Goal: Task Accomplishment & Management: Manage account settings

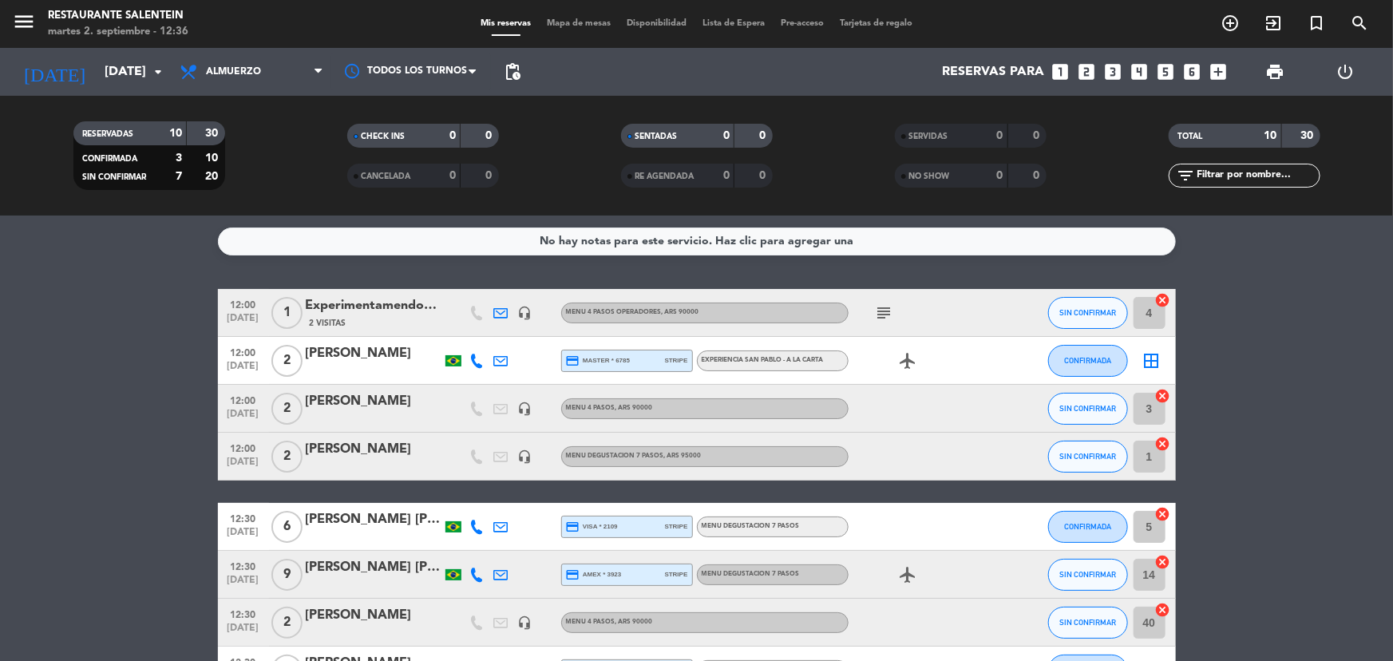
scroll to position [254, 0]
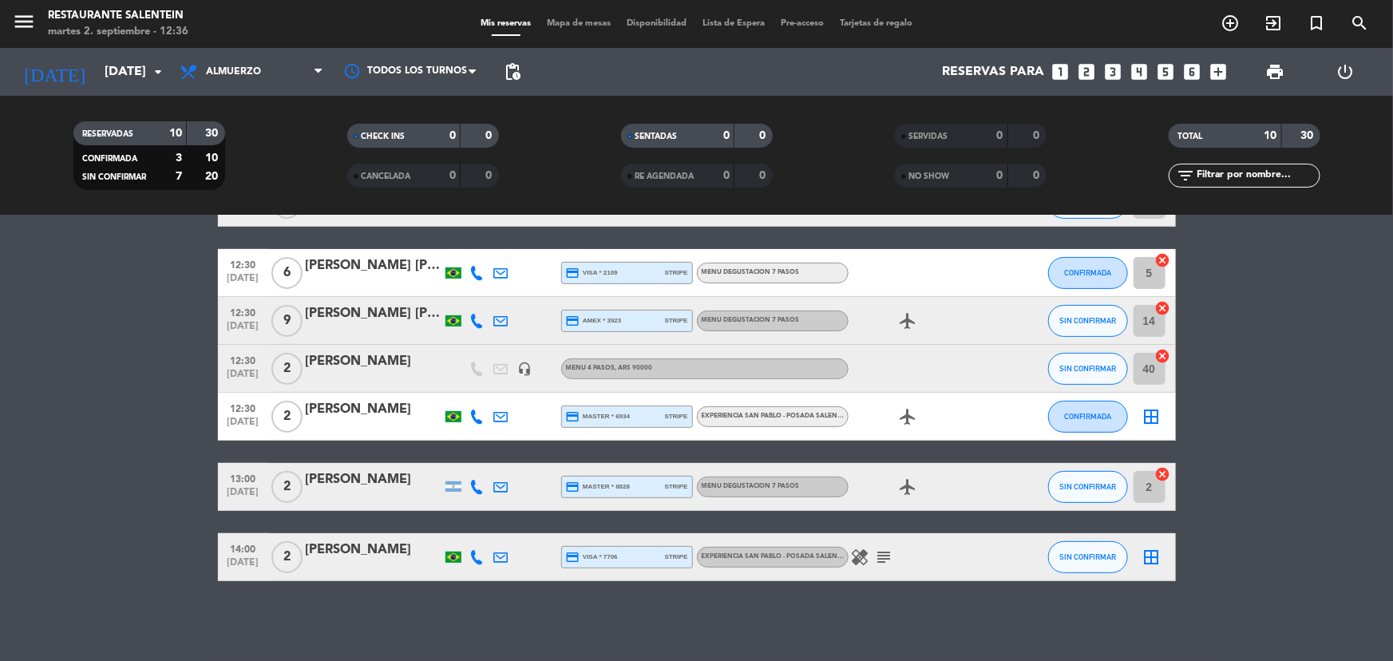
click at [1150, 415] on icon "border_all" at bounding box center [1152, 416] width 19 height 19
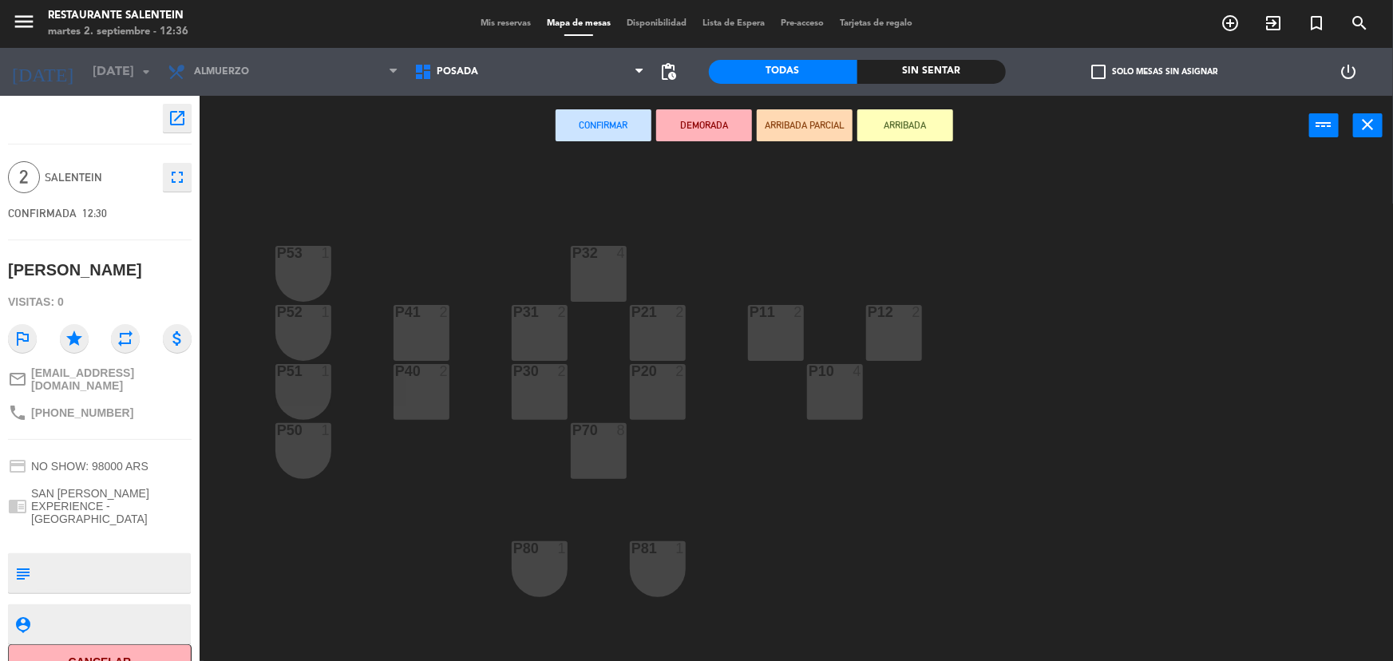
click at [540, 337] on div "P31 2" at bounding box center [540, 333] width 56 height 56
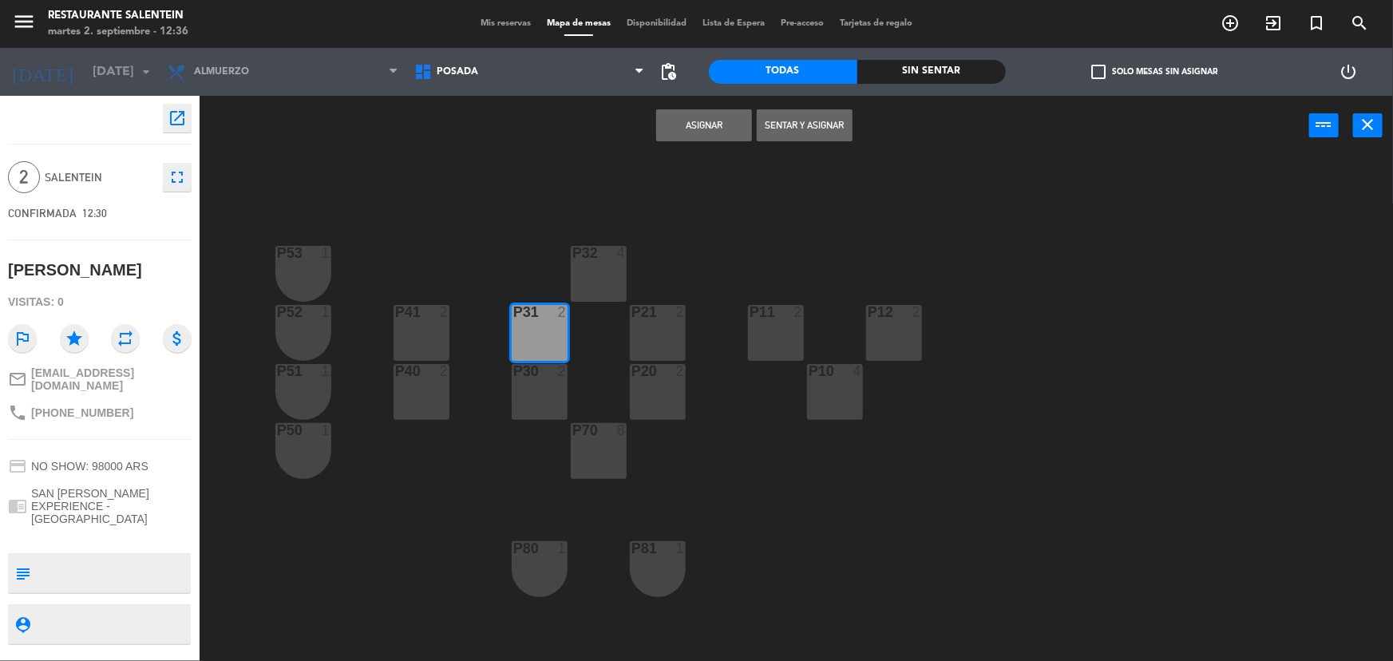
click at [721, 117] on button "Asignar" at bounding box center [704, 125] width 96 height 32
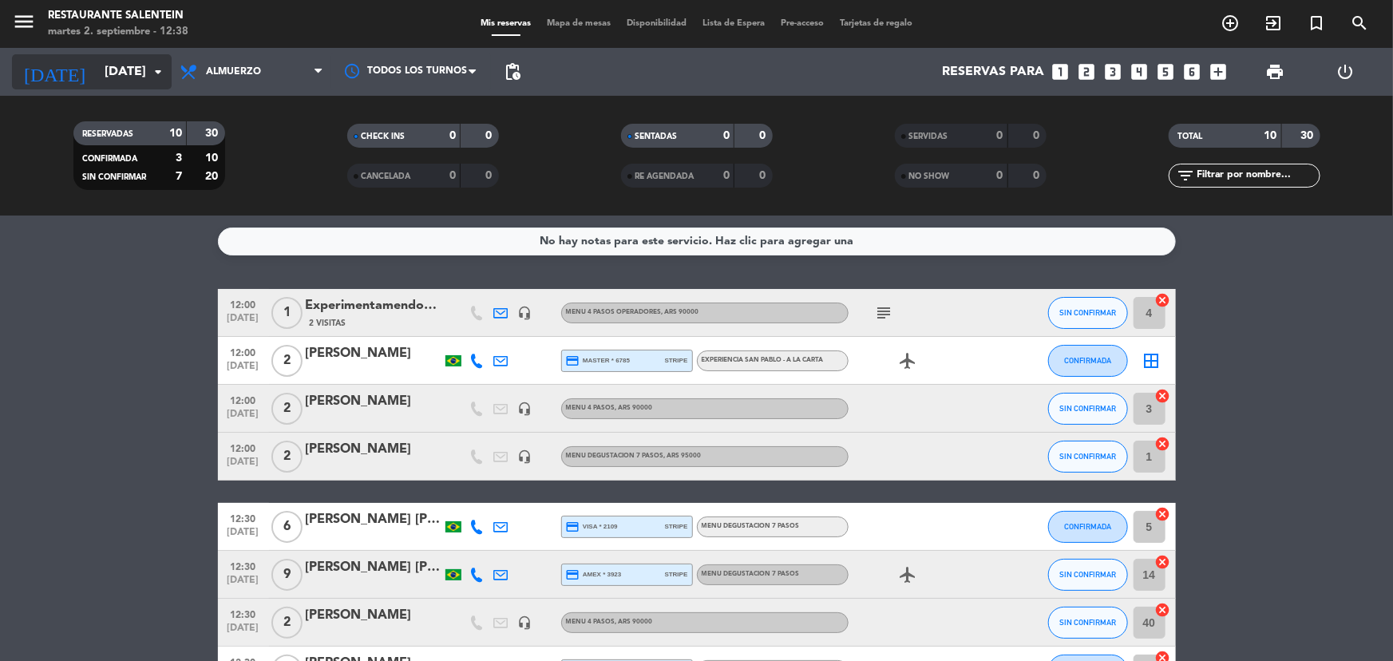
click at [97, 80] on input "[DATE]" at bounding box center [181, 72] width 168 height 31
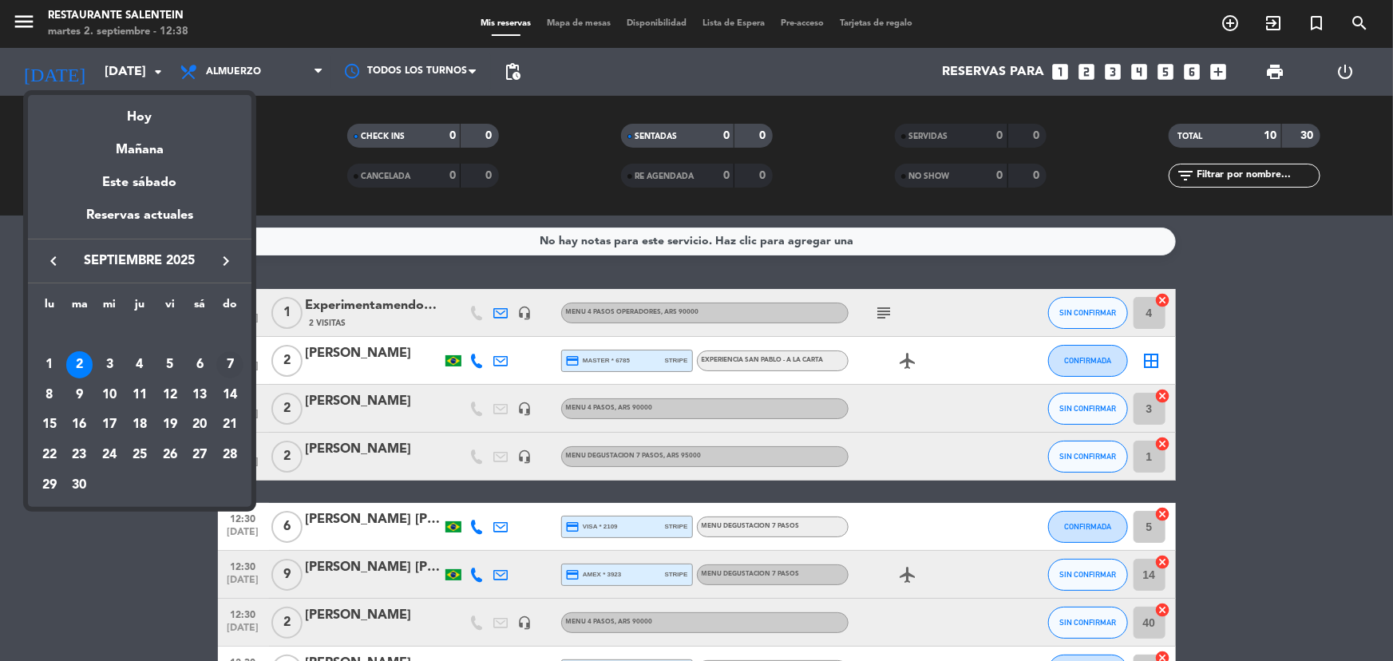
click at [231, 367] on div "7" at bounding box center [229, 364] width 27 height 27
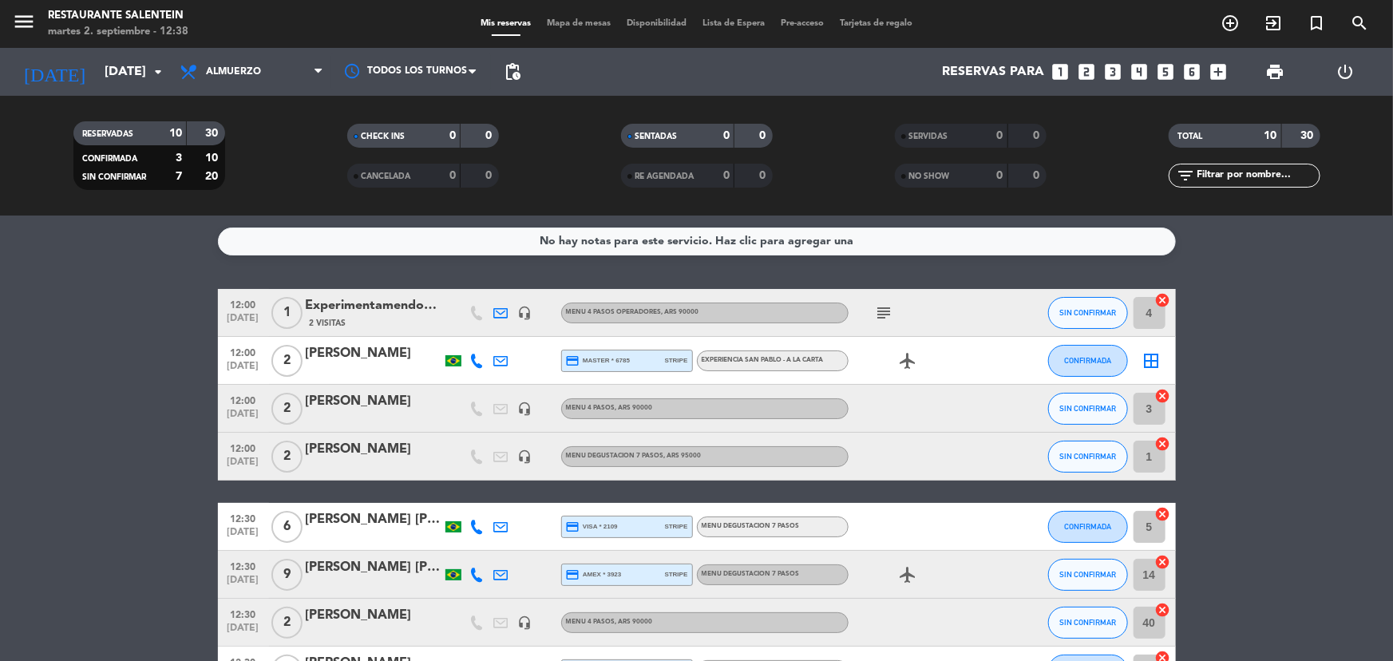
type input "[DATE]"
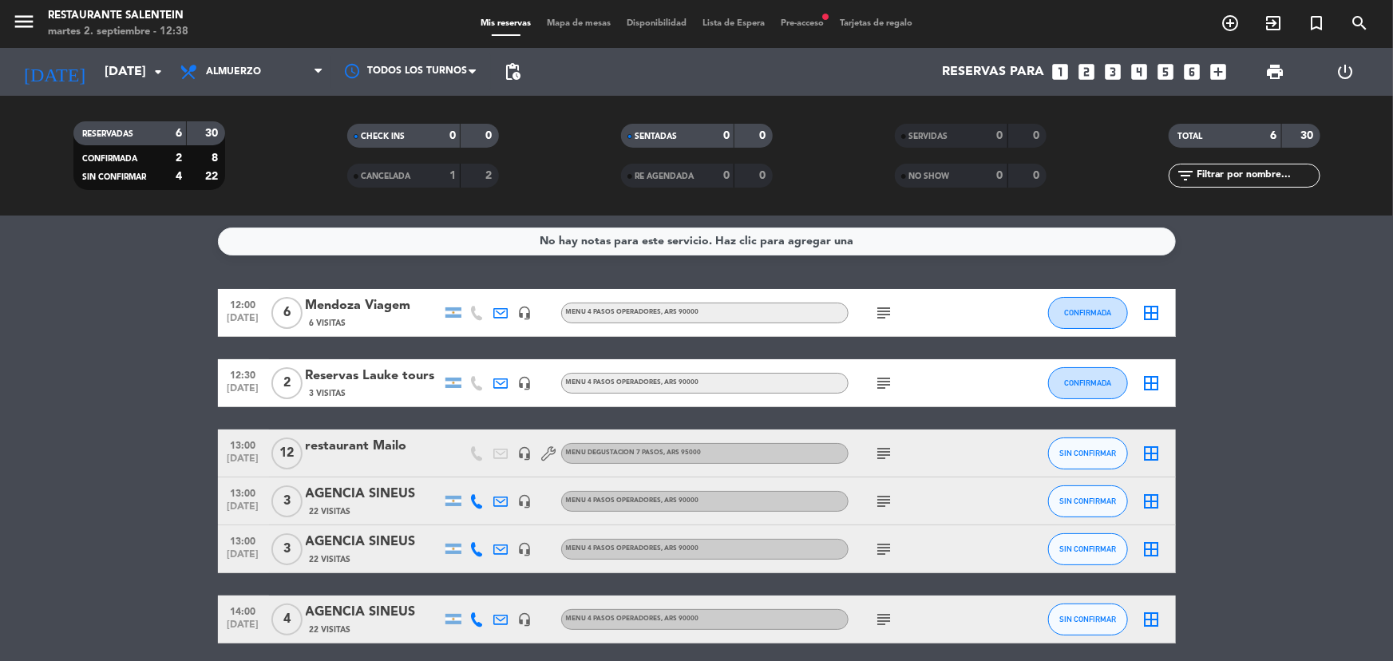
drag, startPoint x: 797, startPoint y: 18, endPoint x: 802, endPoint y: 2, distance: 17.4
click at [798, 14] on div "menu Restaurante Salentein [DATE] 2. septiembre - 12:38 Mis reservas Mapa de me…" at bounding box center [696, 24] width 1393 height 48
click at [804, 21] on span "Pre-acceso fiber_manual_record" at bounding box center [802, 23] width 59 height 9
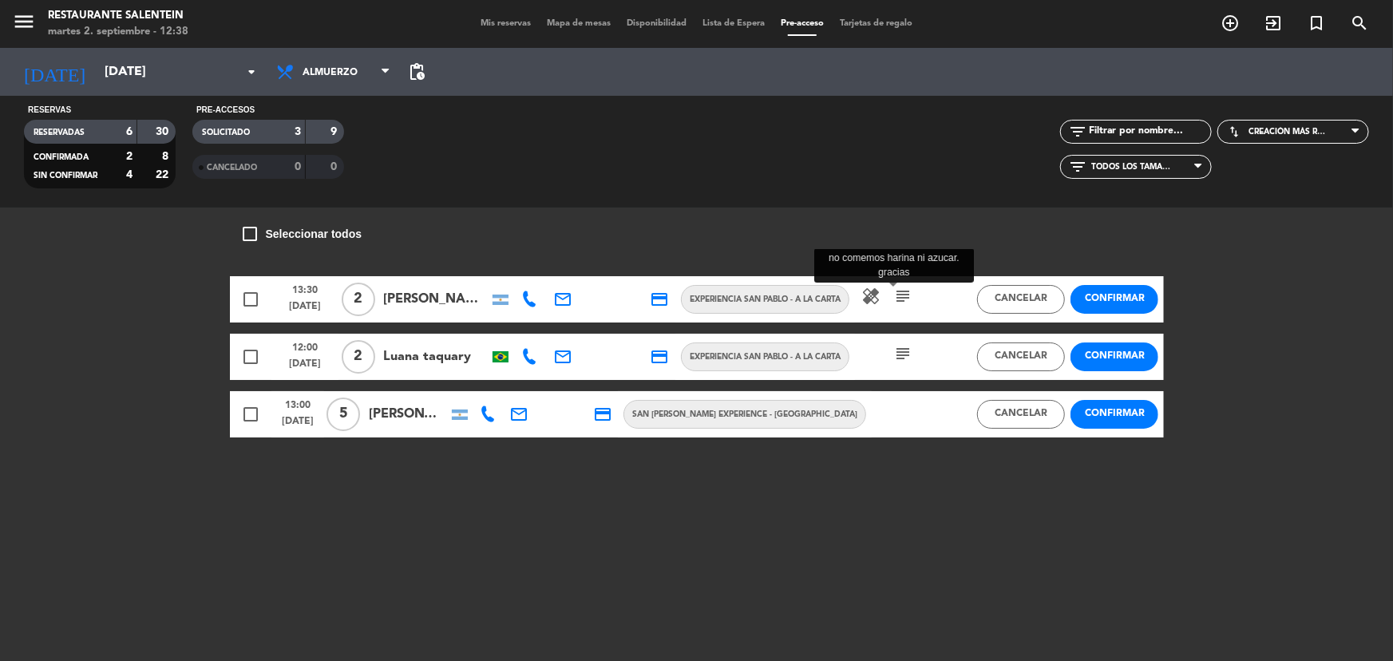
click at [894, 292] on icon "subject" at bounding box center [903, 296] width 19 height 19
click at [894, 291] on icon "subject" at bounding box center [903, 296] width 19 height 19
click at [1118, 299] on button "Confirmar" at bounding box center [1115, 299] width 88 height 29
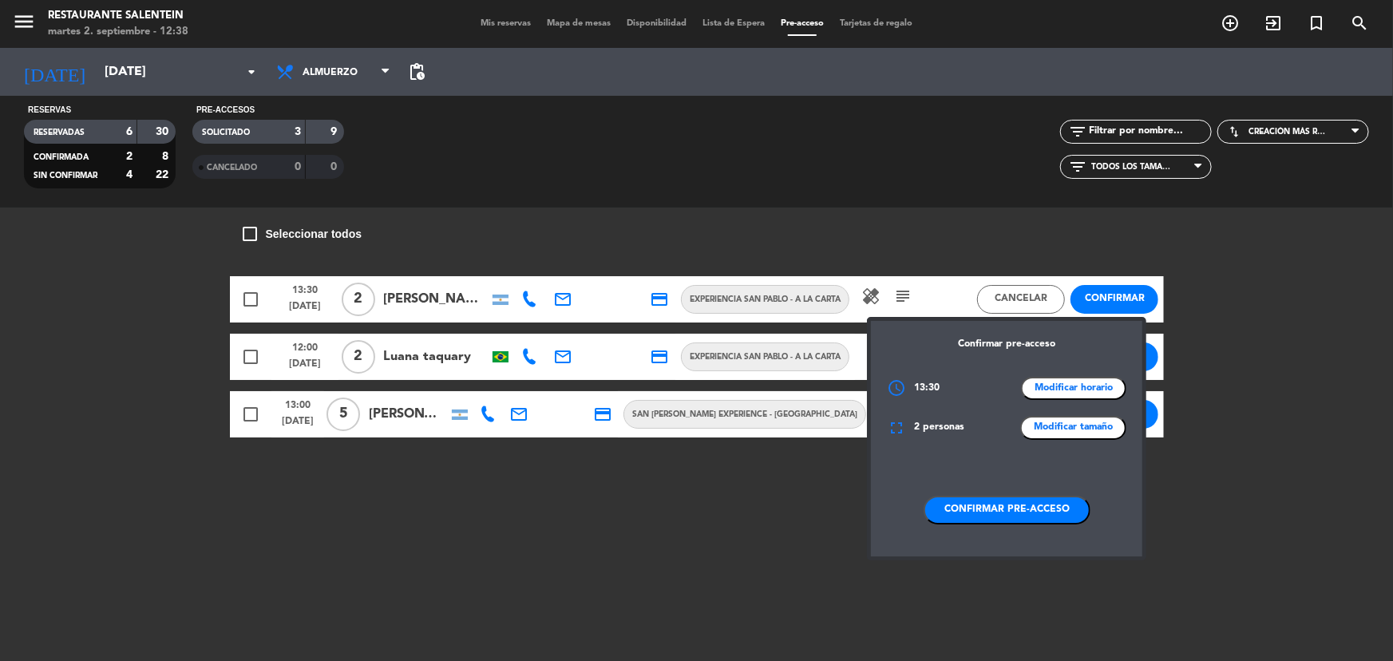
click at [1118, 299] on button "Confirmar" at bounding box center [1115, 299] width 88 height 29
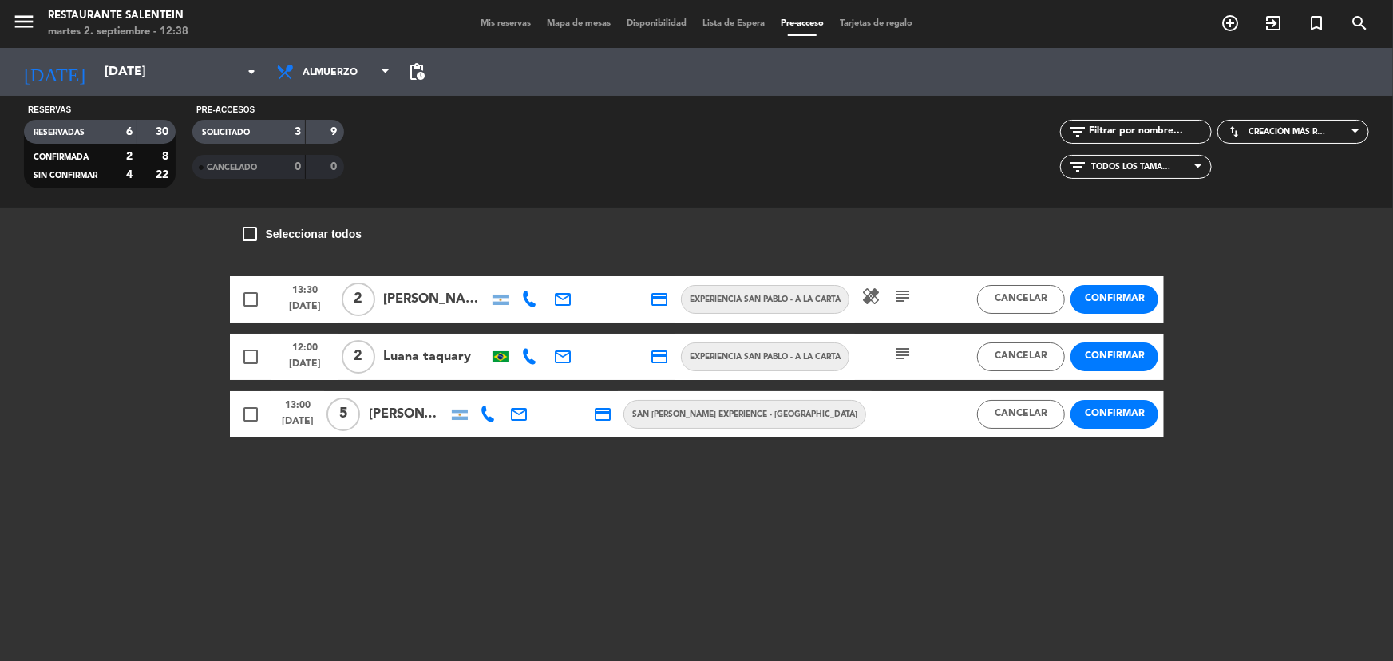
click at [256, 302] on span "check_box_outline_blank" at bounding box center [250, 299] width 19 height 19
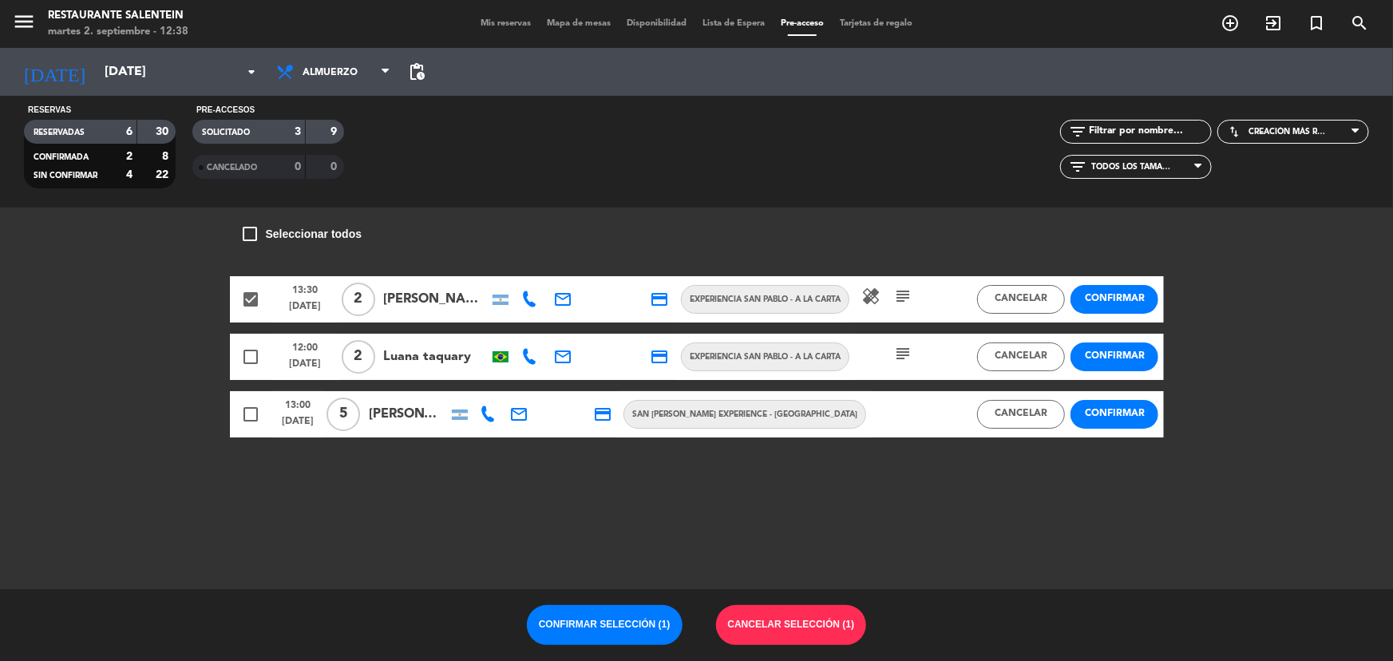
click at [272, 351] on div "12:00 [DATE]" at bounding box center [305, 357] width 67 height 46
click at [264, 409] on div "check_box_outline_blank" at bounding box center [251, 414] width 42 height 46
click at [248, 356] on span "check_box_outline_blank" at bounding box center [250, 356] width 19 height 19
click at [288, 355] on span "12:00" at bounding box center [305, 346] width 56 height 21
drag, startPoint x: 309, startPoint y: 309, endPoint x: 310, endPoint y: 321, distance: 12.0
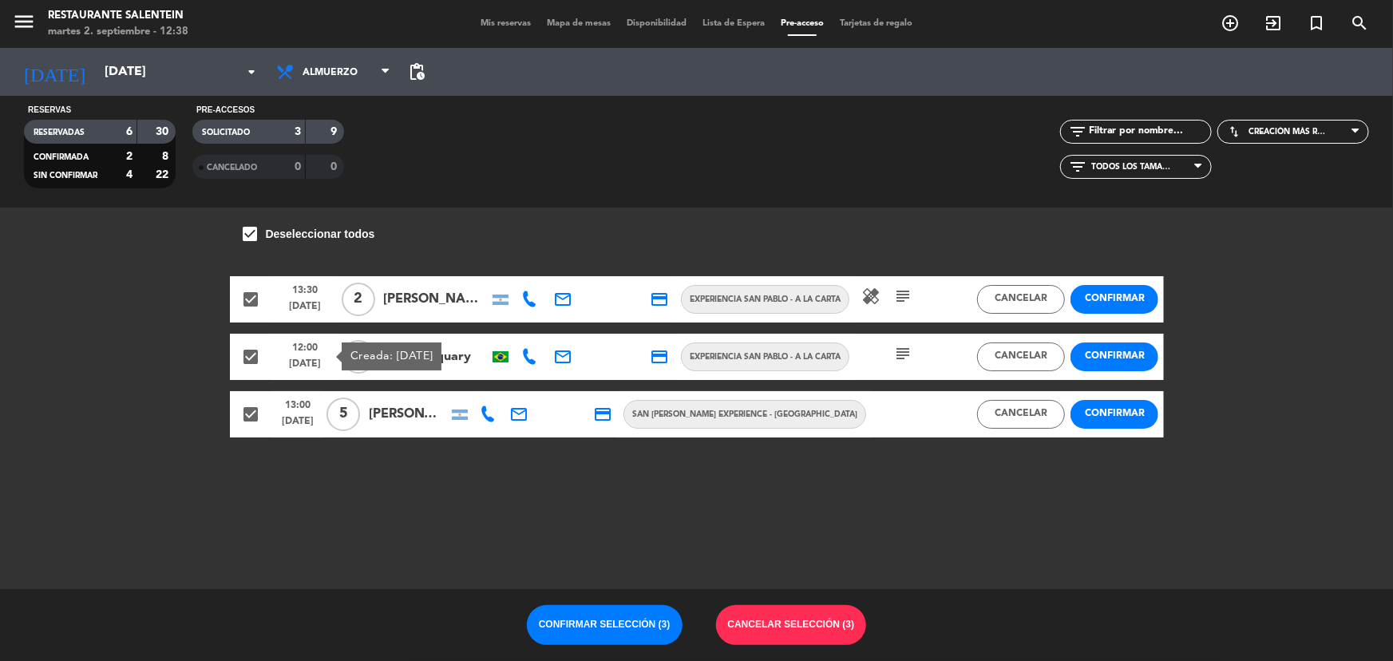
click at [310, 321] on div "13:30 [DATE]" at bounding box center [305, 299] width 67 height 46
click at [290, 422] on span "[DATE]" at bounding box center [298, 424] width 42 height 21
click at [1099, 419] on button "Confirmar" at bounding box center [1115, 414] width 88 height 29
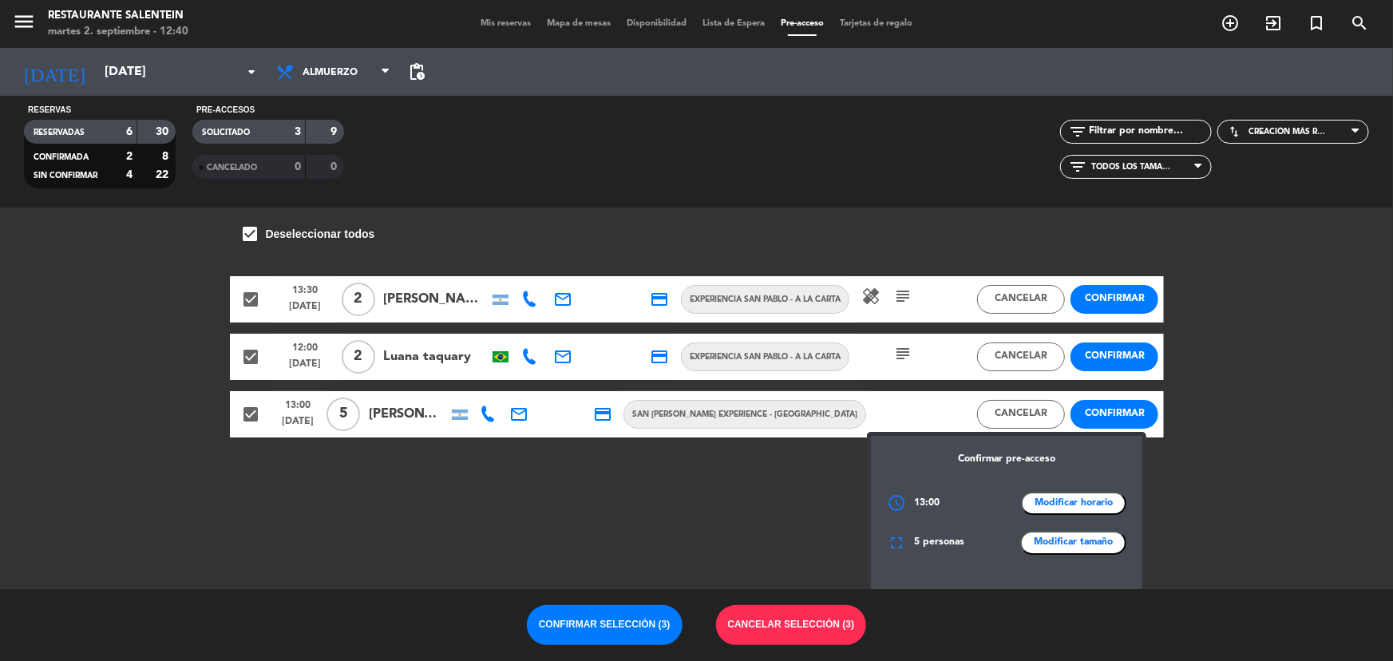
click at [1103, 354] on button "Confirmar" at bounding box center [1115, 357] width 88 height 29
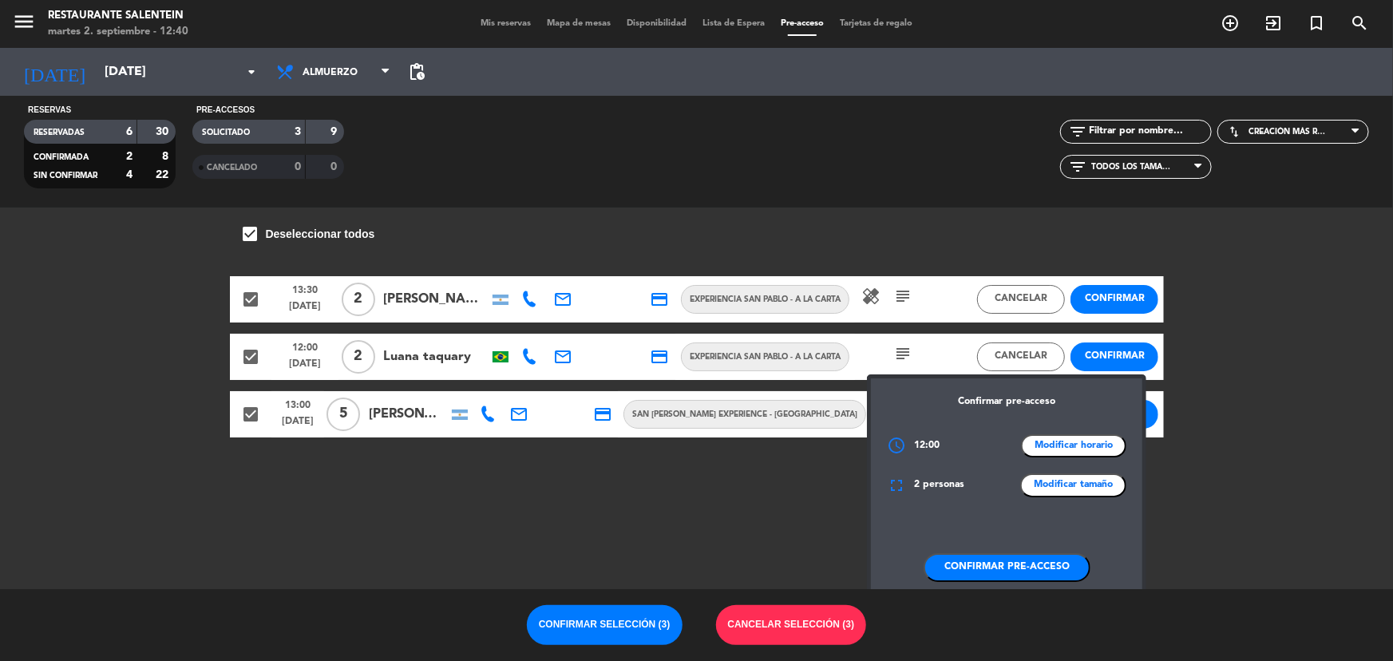
click at [953, 567] on button "Confirmar pre-acceso" at bounding box center [1006, 567] width 167 height 29
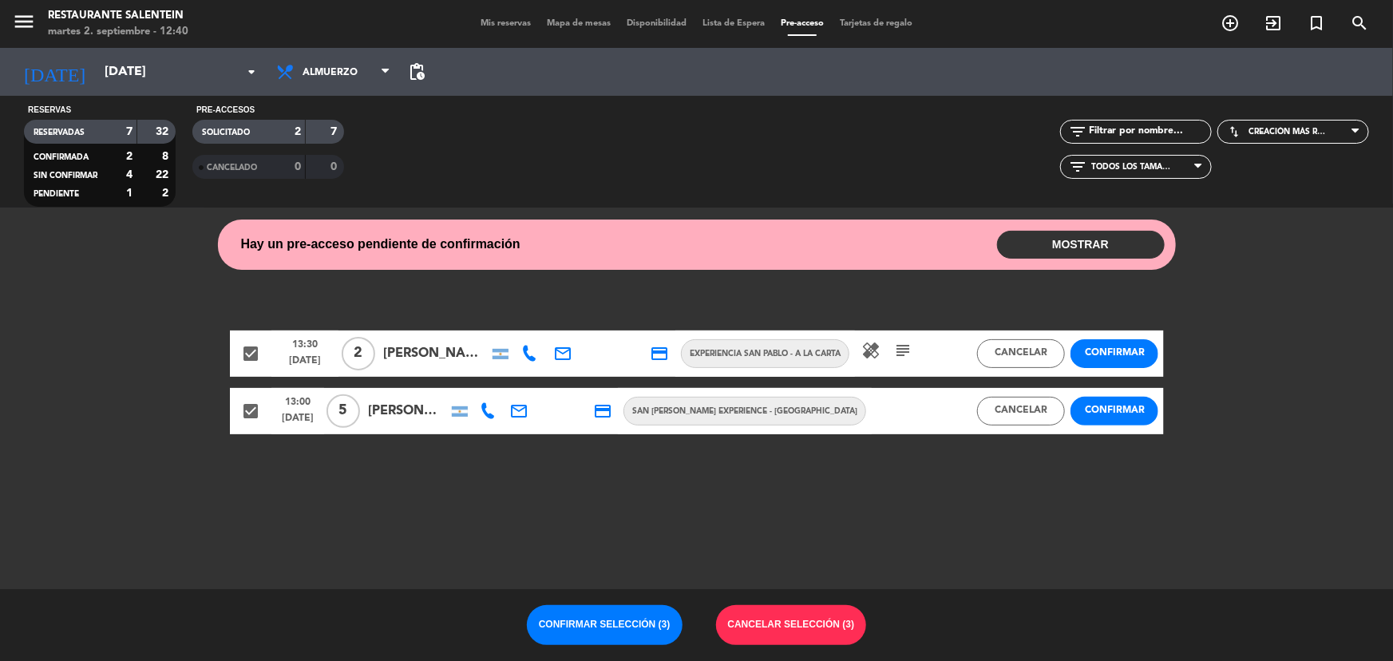
click at [1104, 343] on button "Confirmar" at bounding box center [1115, 353] width 88 height 29
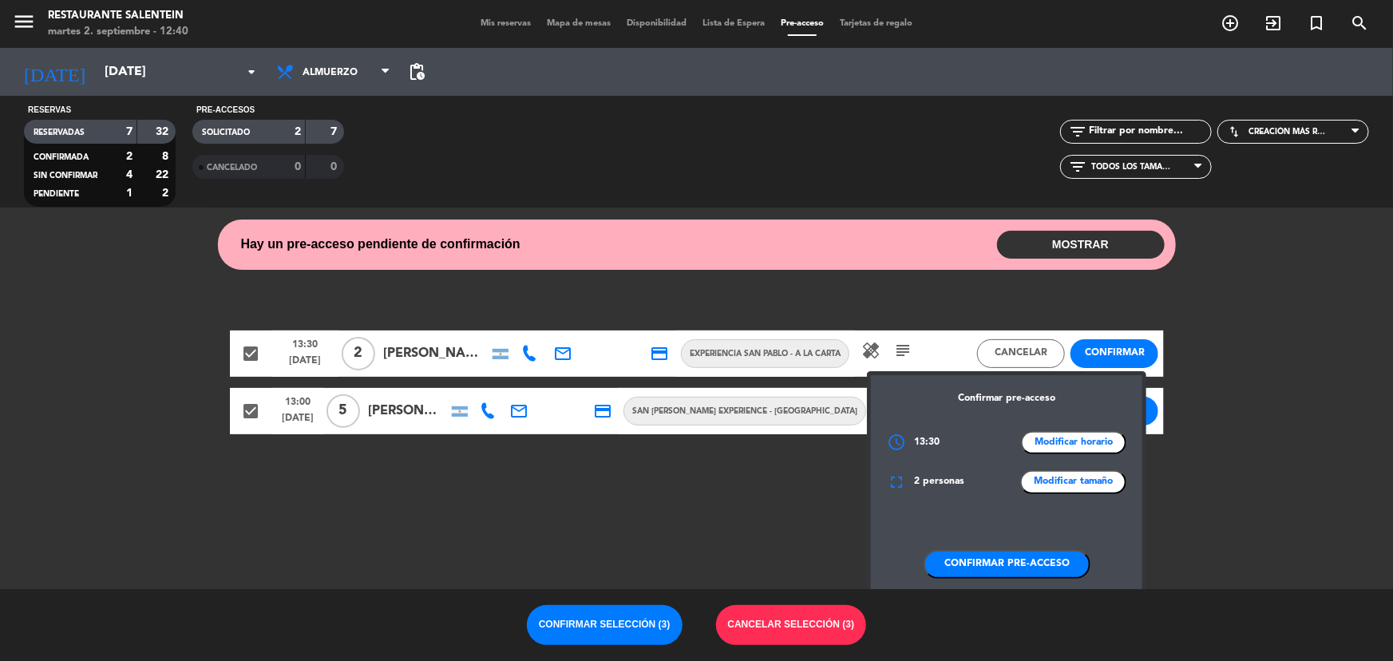
click at [980, 553] on button "Confirmar pre-acceso" at bounding box center [1006, 564] width 167 height 29
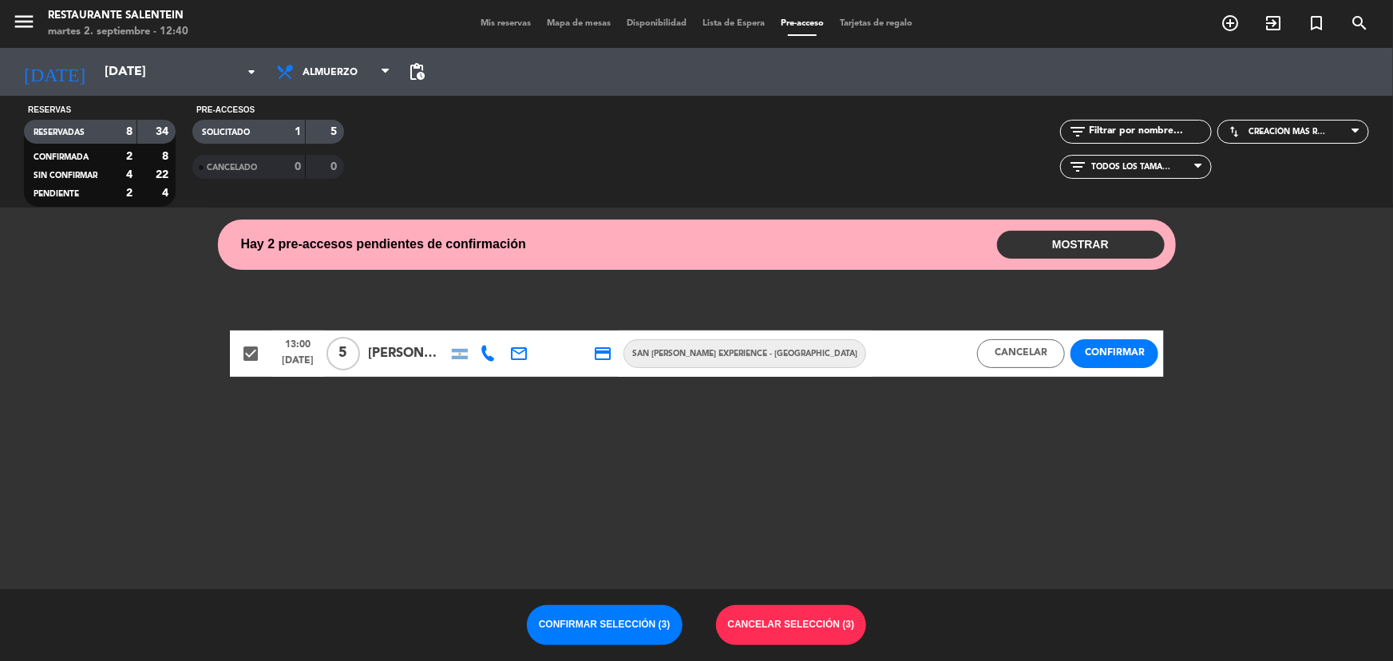
click at [1124, 354] on button "Confirmar" at bounding box center [1115, 353] width 88 height 29
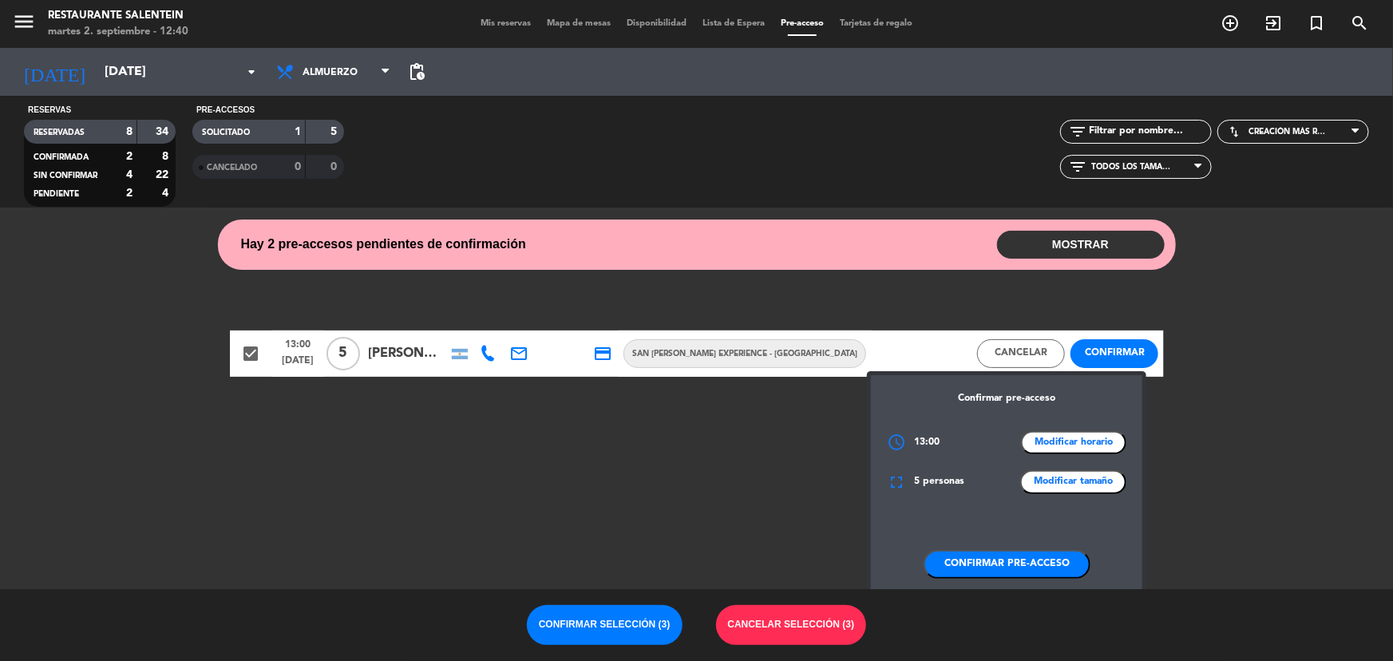
click at [1011, 564] on button "Confirmar pre-acceso" at bounding box center [1006, 564] width 167 height 29
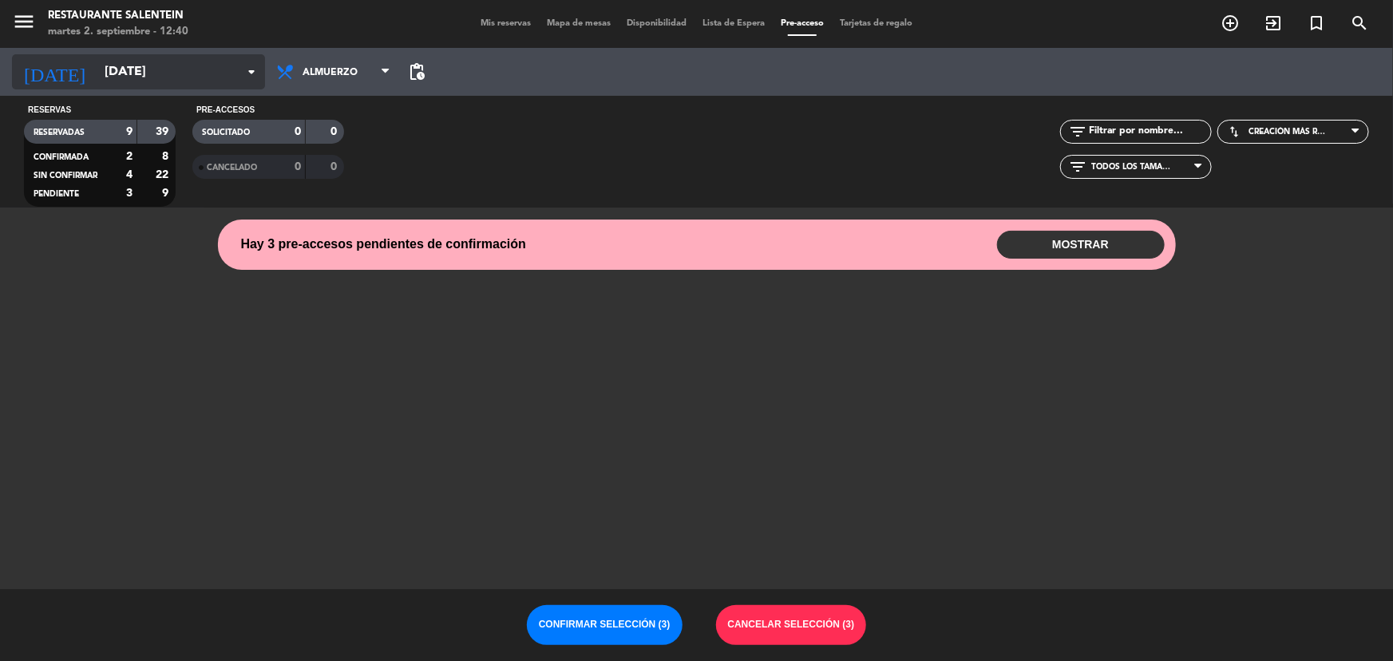
drag, startPoint x: 149, startPoint y: 60, endPoint x: 159, endPoint y: 58, distance: 9.7
click at [159, 58] on input "[DATE]" at bounding box center [181, 72] width 168 height 31
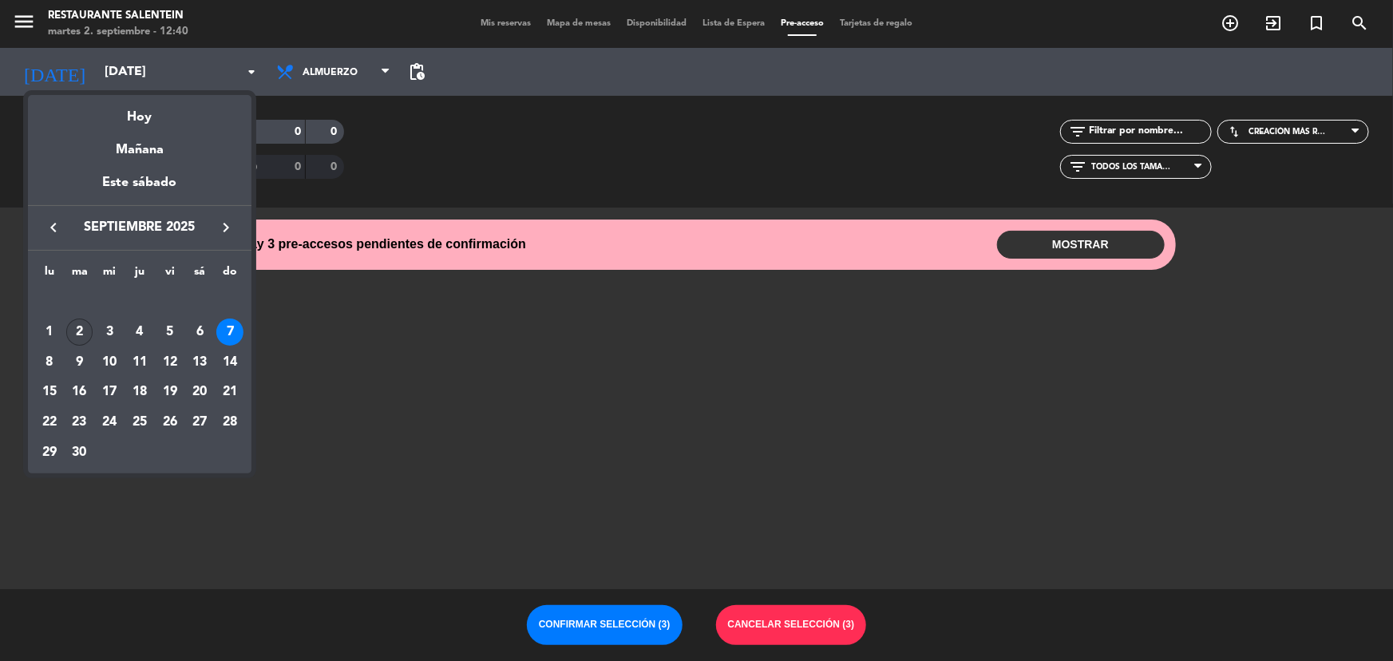
click at [73, 333] on div "2" at bounding box center [79, 332] width 27 height 27
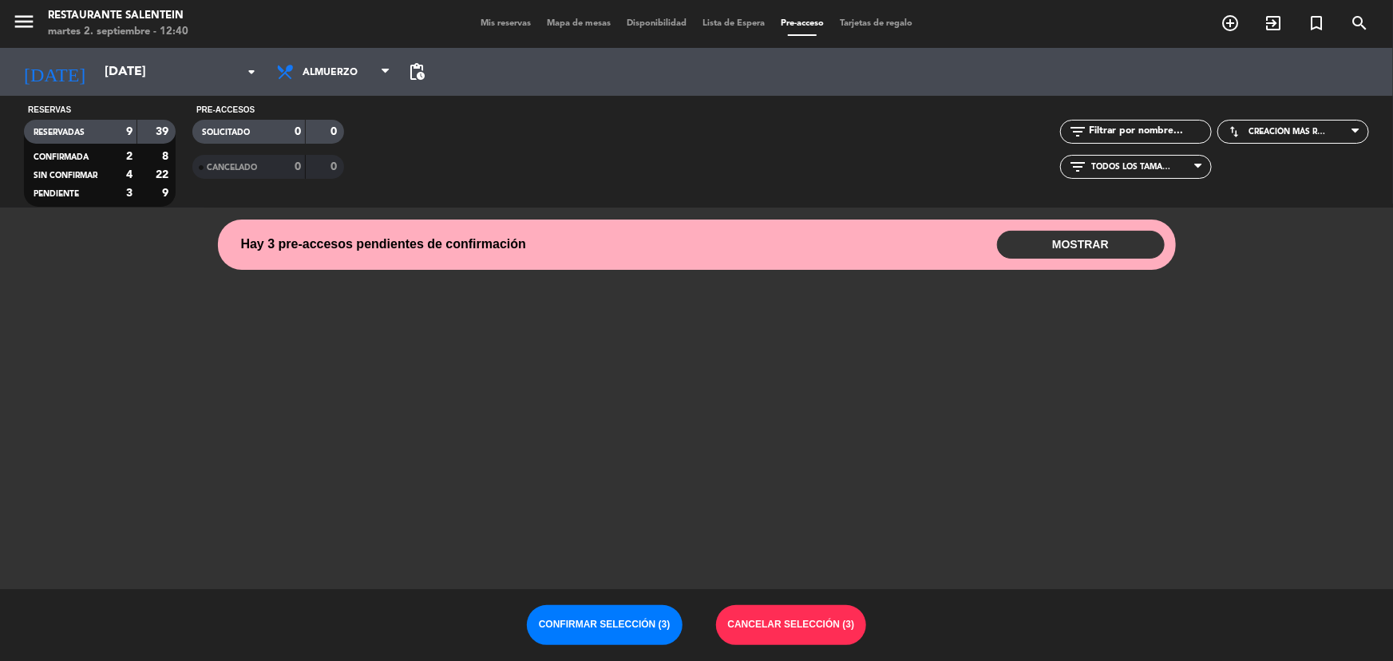
type input "[DATE]"
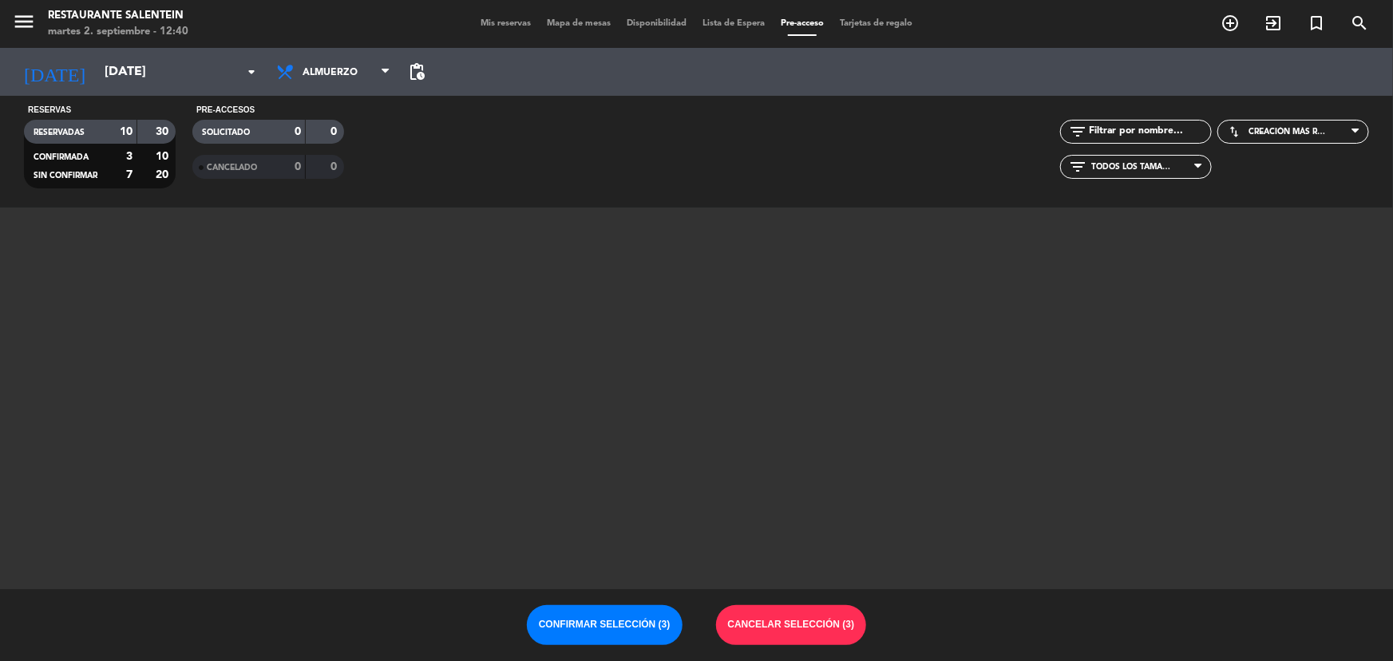
drag, startPoint x: 131, startPoint y: 469, endPoint x: 138, endPoint y: 430, distance: 39.8
click at [135, 468] on div "menu Restaurante Salentein [DATE] 2. septiembre - 12:40 Mis reservas Mapa de me…" at bounding box center [696, 330] width 1393 height 661
click at [503, 32] on div "menu Restaurante Salentein [DATE] 2. septiembre - 12:40 Mis reservas Mapa de me…" at bounding box center [696, 24] width 1393 height 48
click at [501, 26] on span "Mis reservas" at bounding box center [506, 23] width 66 height 9
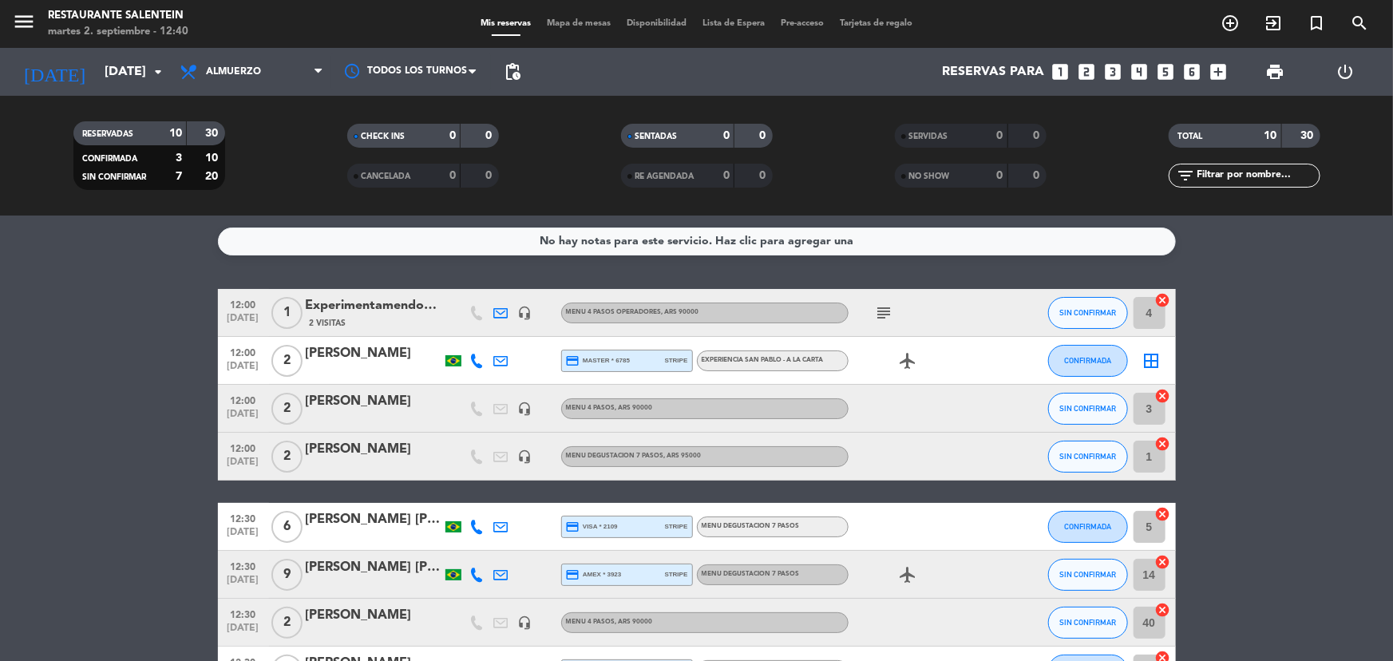
scroll to position [72, 0]
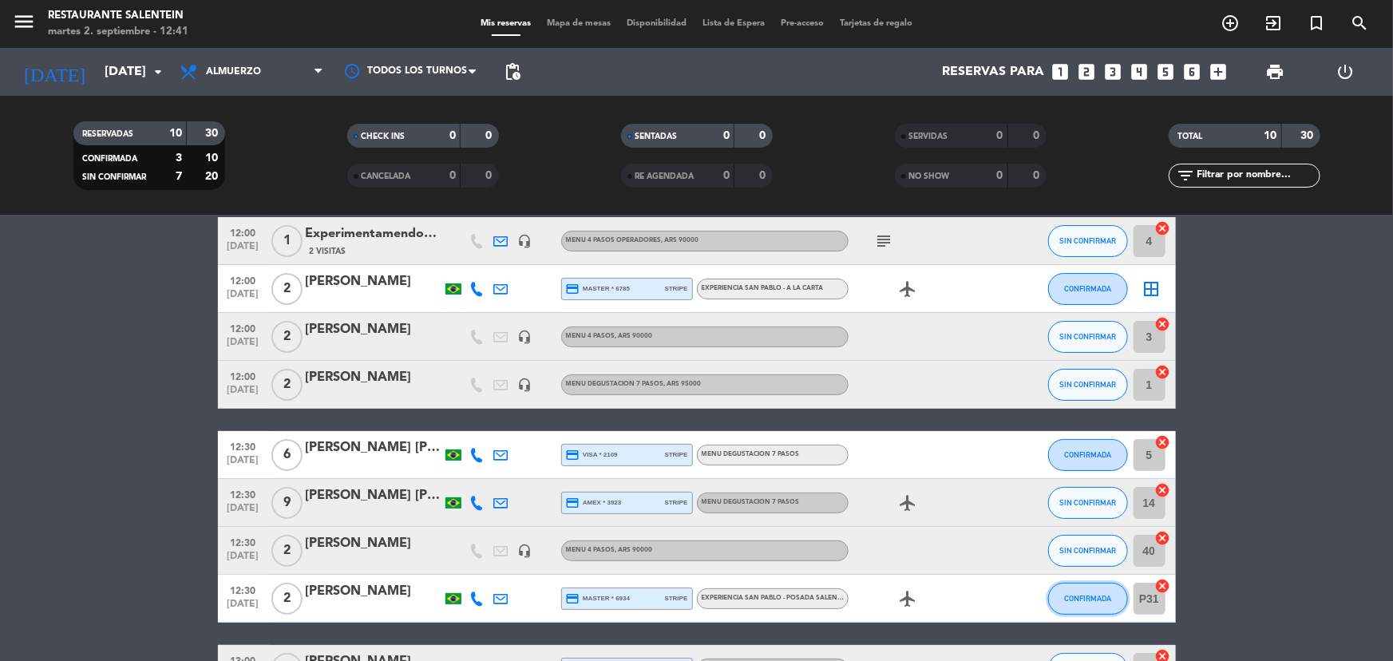
click at [1072, 596] on span "CONFIRMADA" at bounding box center [1087, 598] width 47 height 9
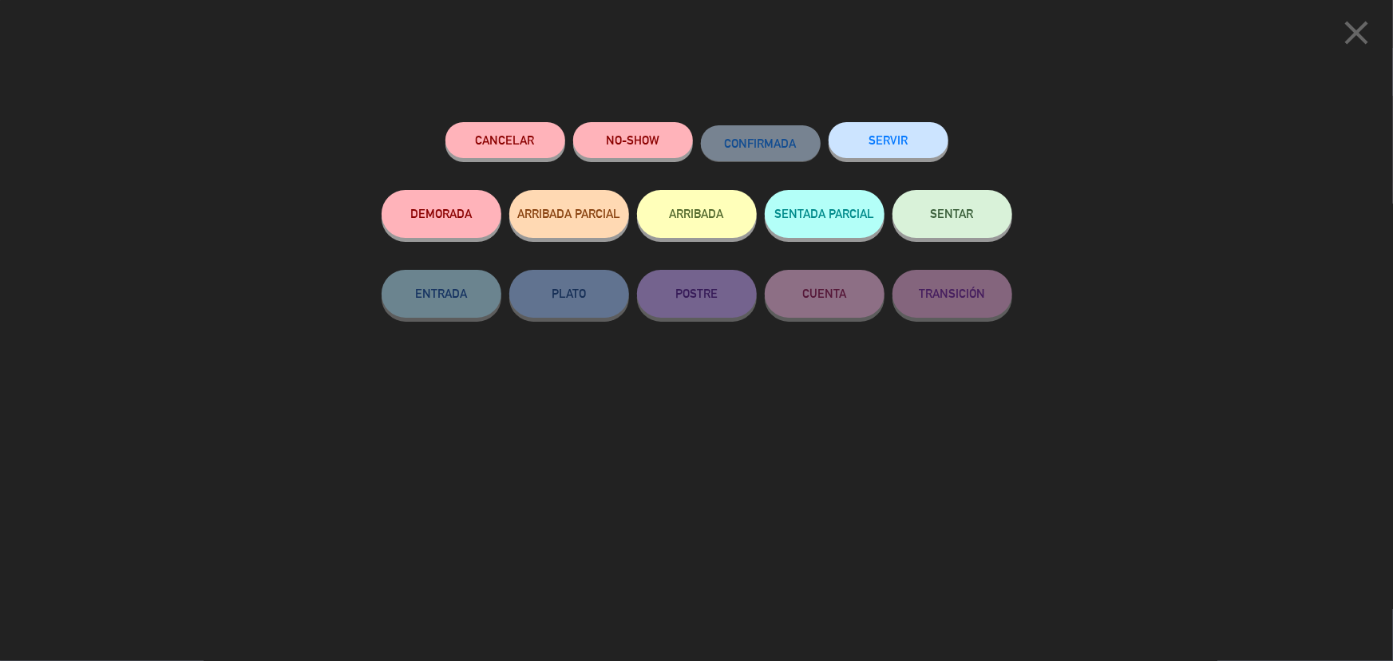
click at [955, 212] on span "SENTAR" at bounding box center [952, 214] width 43 height 14
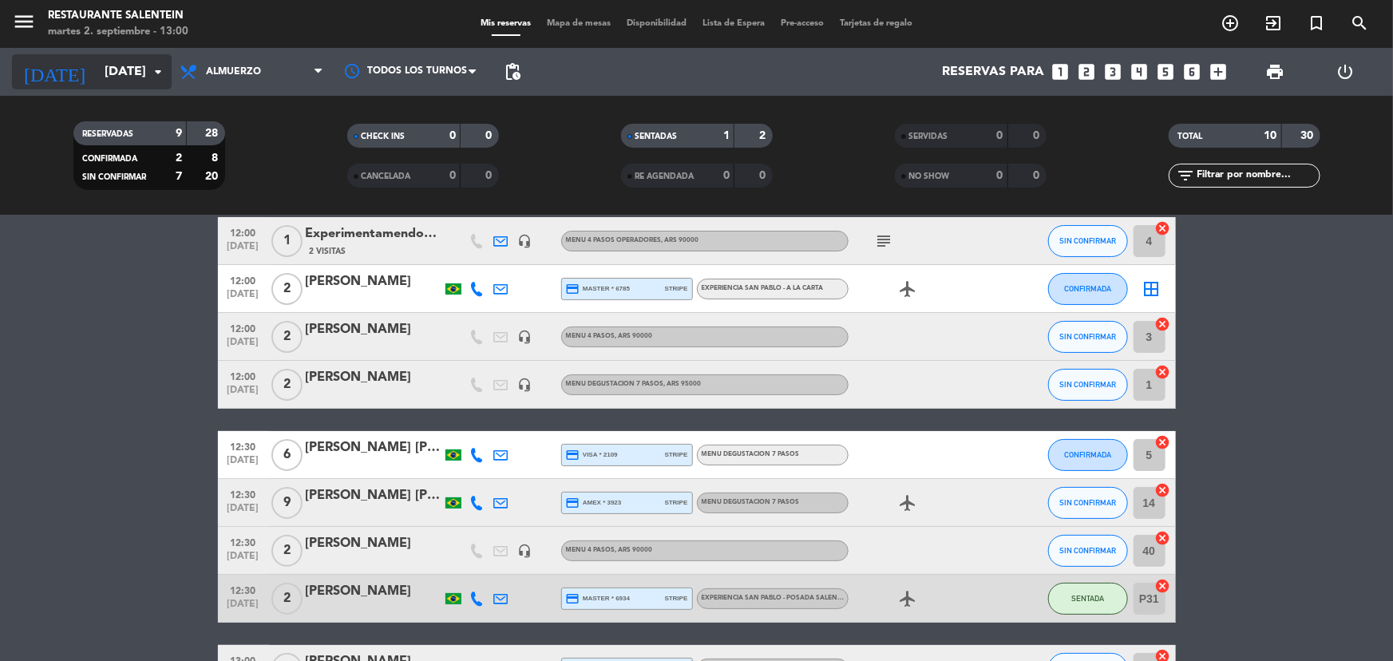
click at [97, 72] on input "[DATE]" at bounding box center [181, 72] width 168 height 31
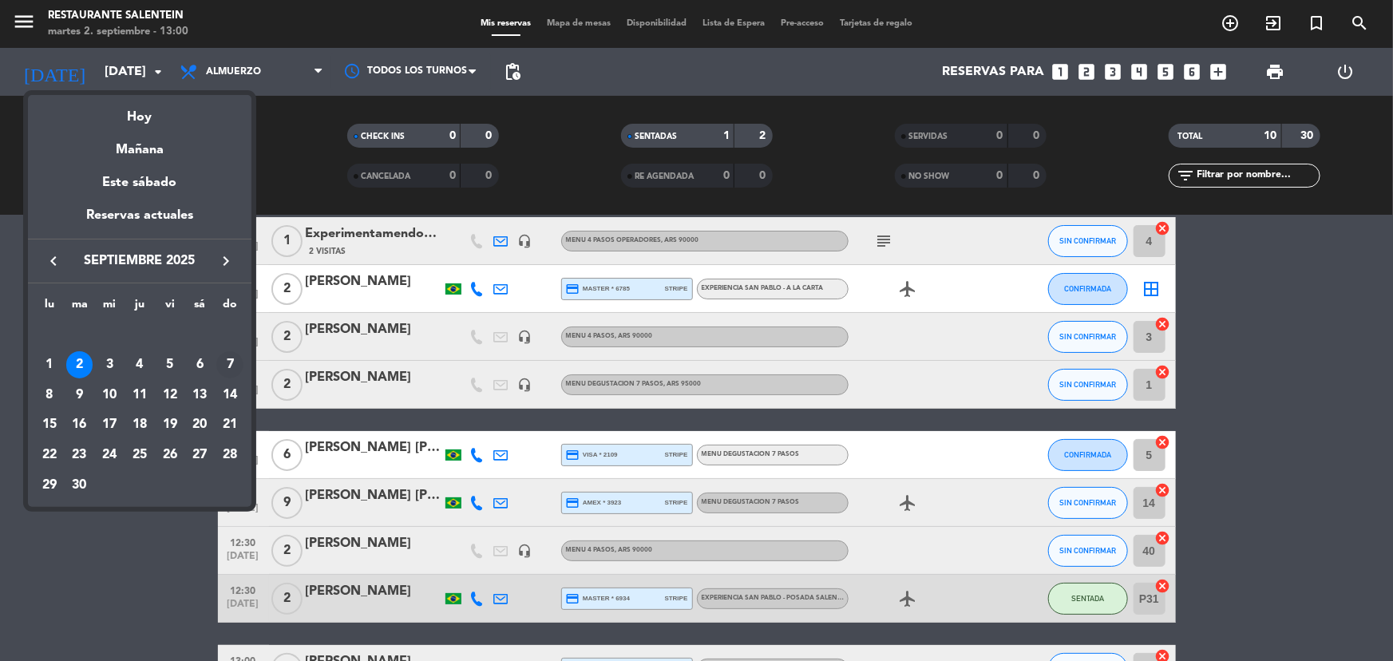
click at [232, 359] on div "7" at bounding box center [229, 364] width 27 height 27
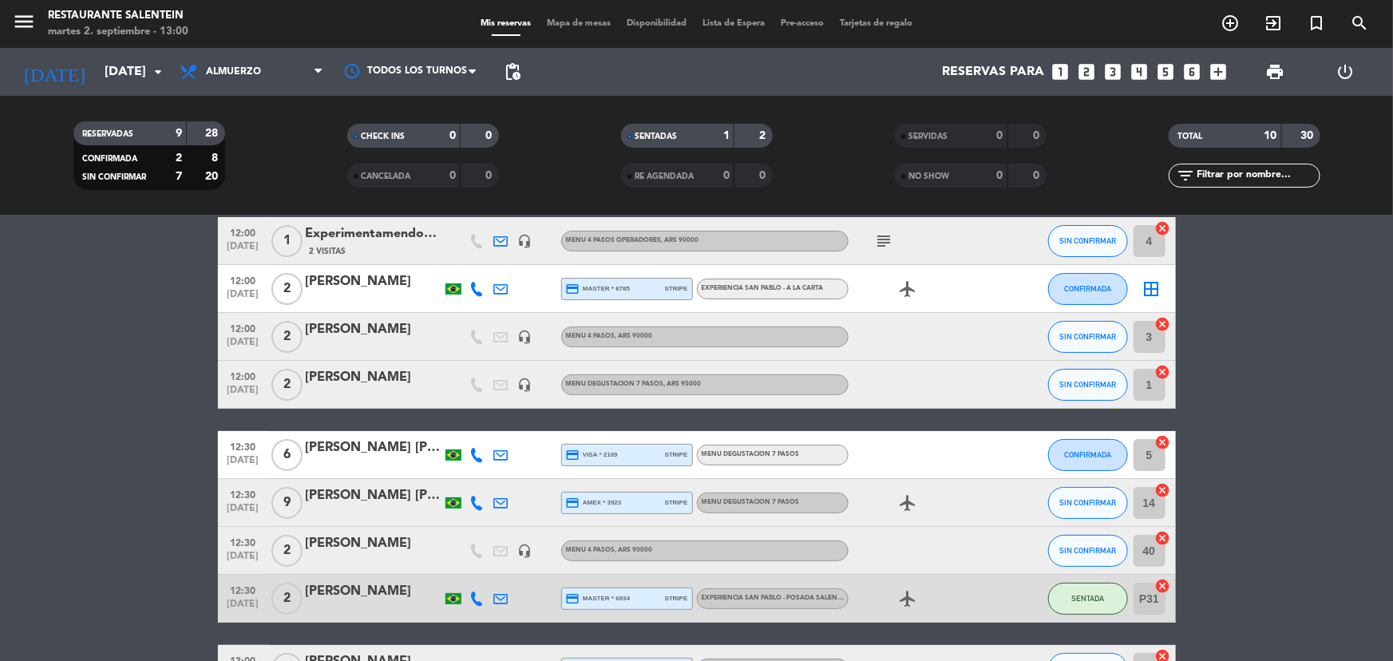
type input "[DATE]"
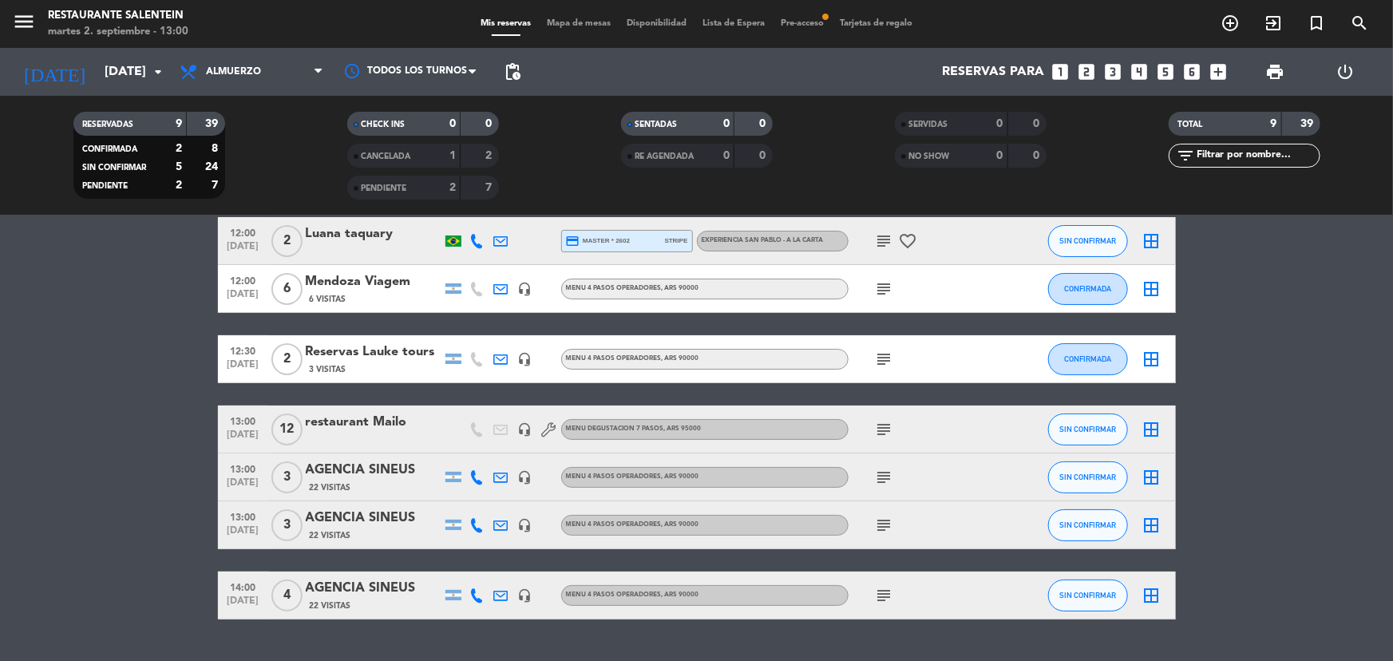
scroll to position [0, 0]
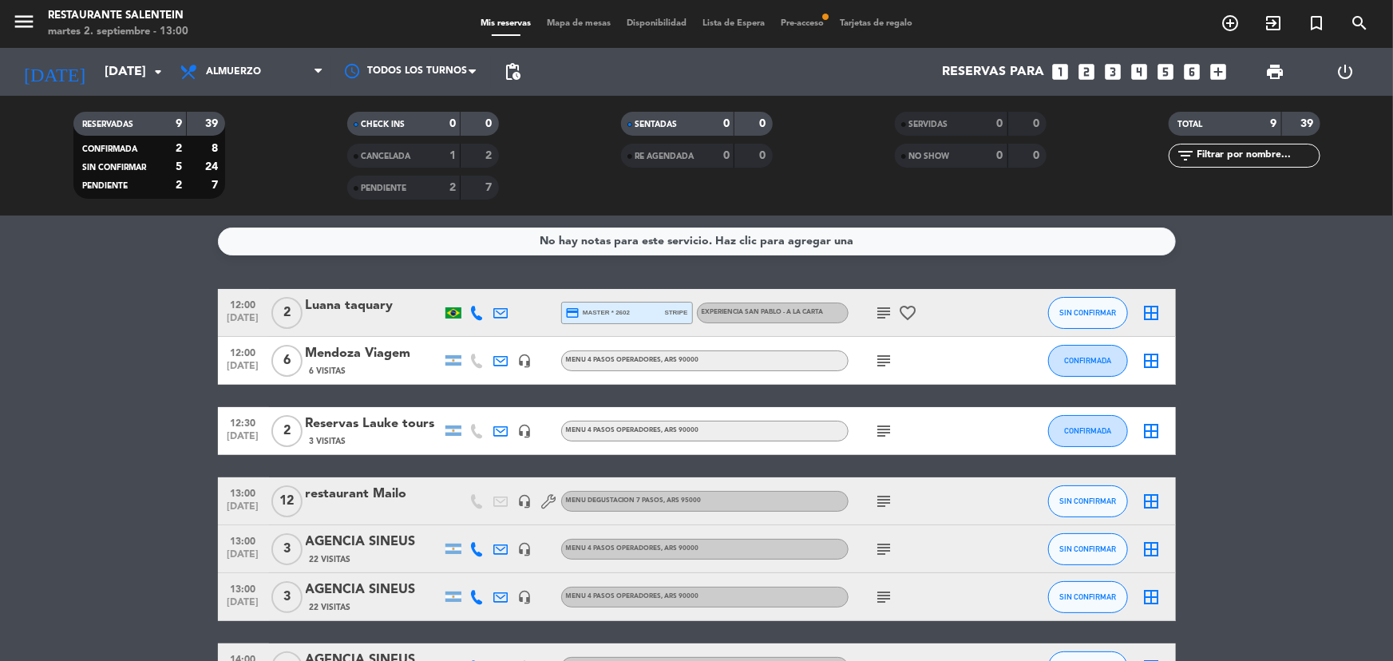
click at [1143, 305] on icon "border_all" at bounding box center [1152, 312] width 19 height 19
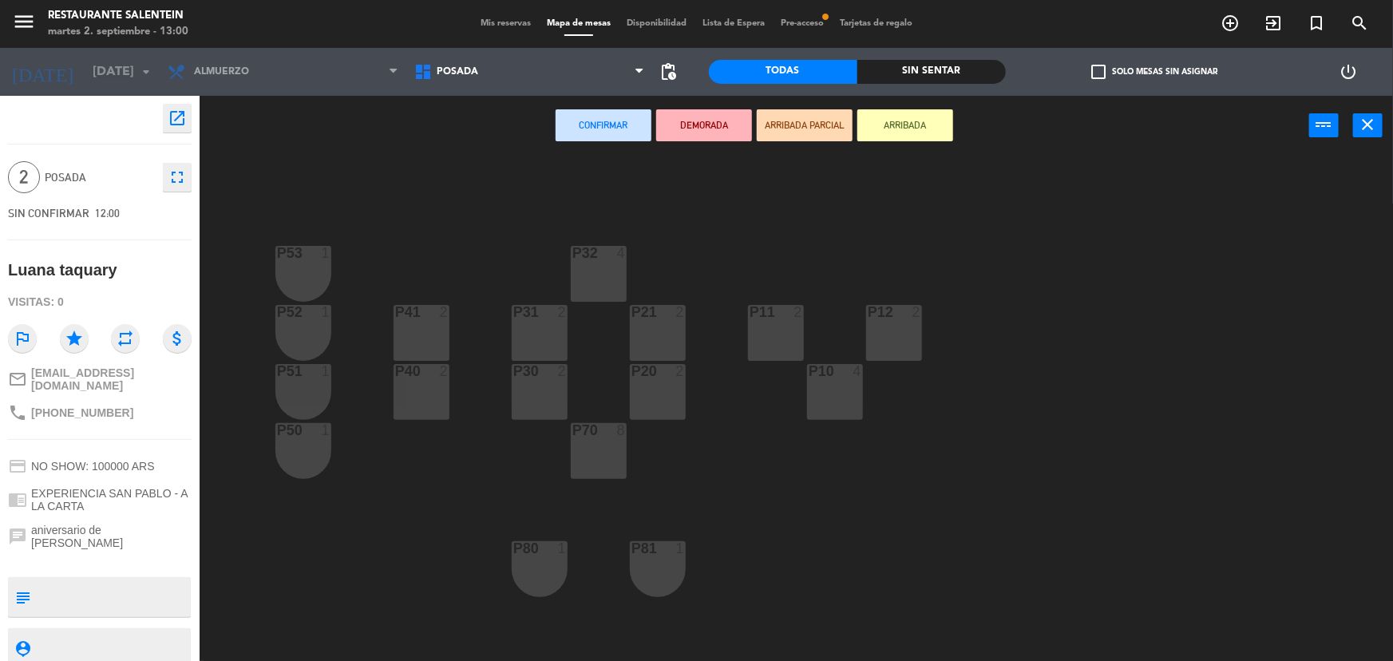
click at [650, 340] on div "P21 2" at bounding box center [658, 333] width 56 height 56
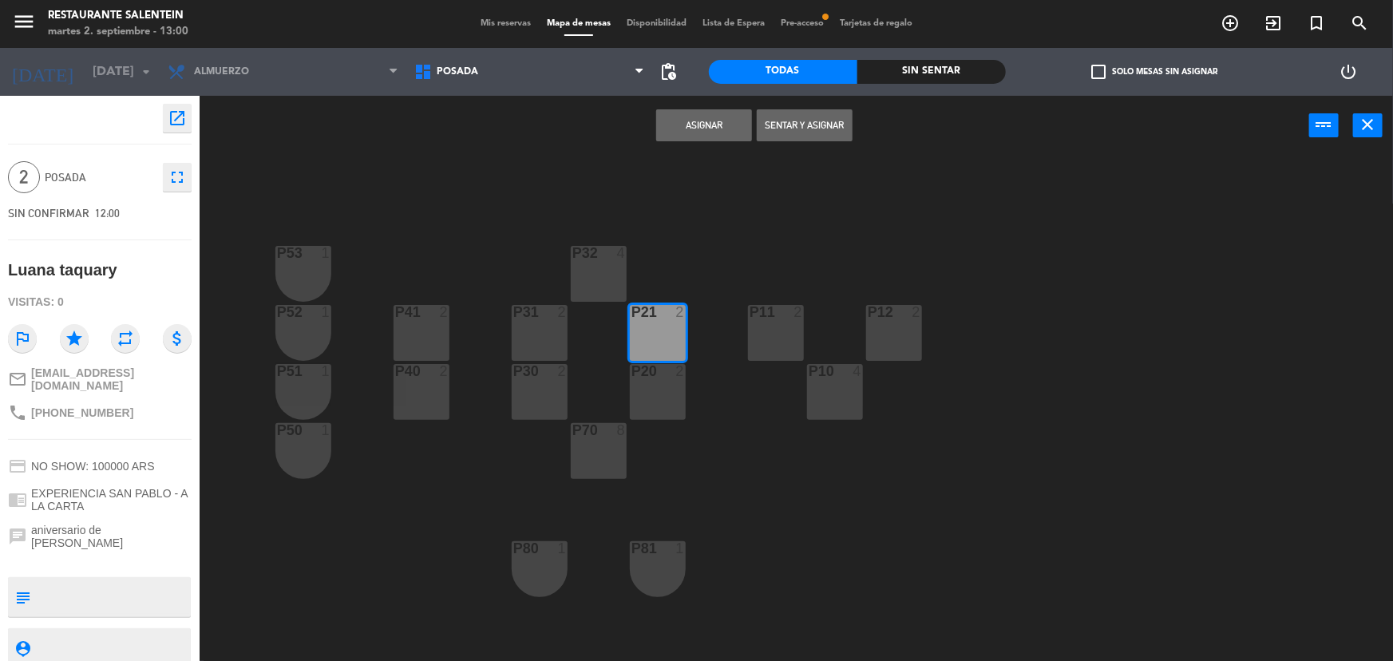
click at [704, 131] on button "Asignar" at bounding box center [704, 125] width 96 height 32
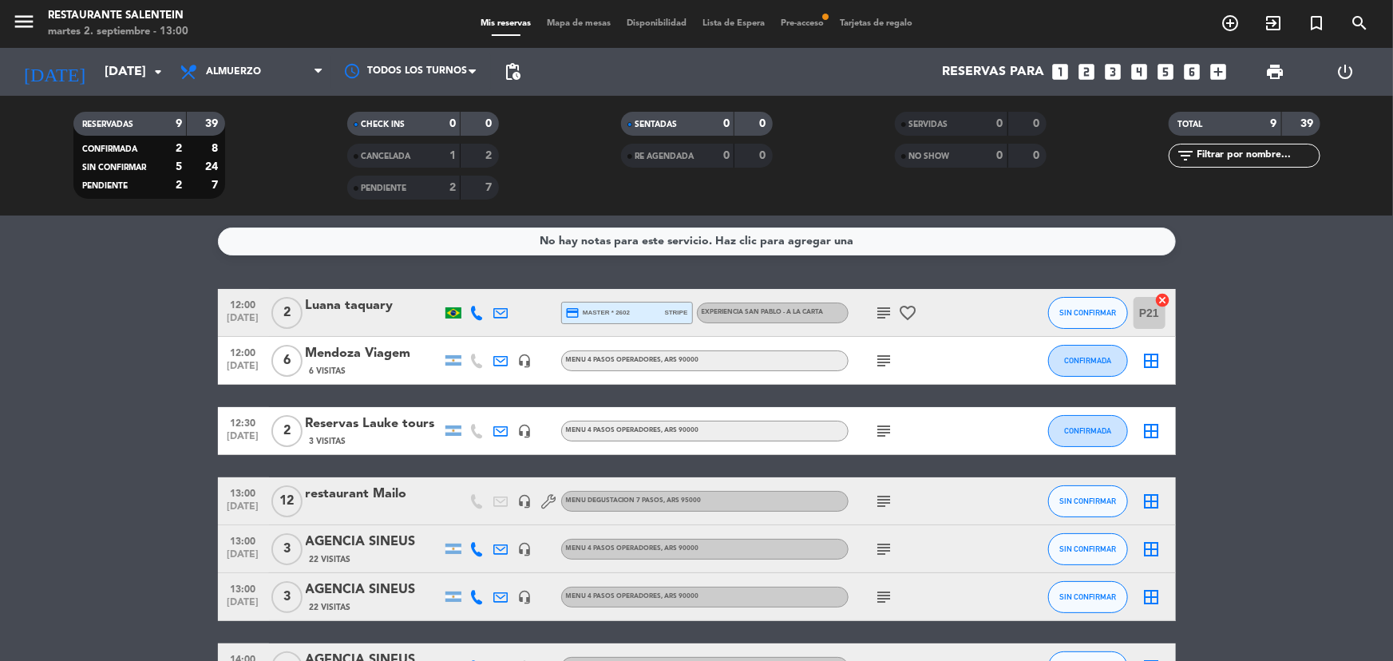
click at [798, 12] on div "menu Restaurante Salentein [DATE] 2. septiembre - 13:00 Mis reservas Mapa de me…" at bounding box center [696, 24] width 1393 height 48
click at [800, 19] on span "Pre-acceso fiber_manual_record" at bounding box center [802, 23] width 59 height 9
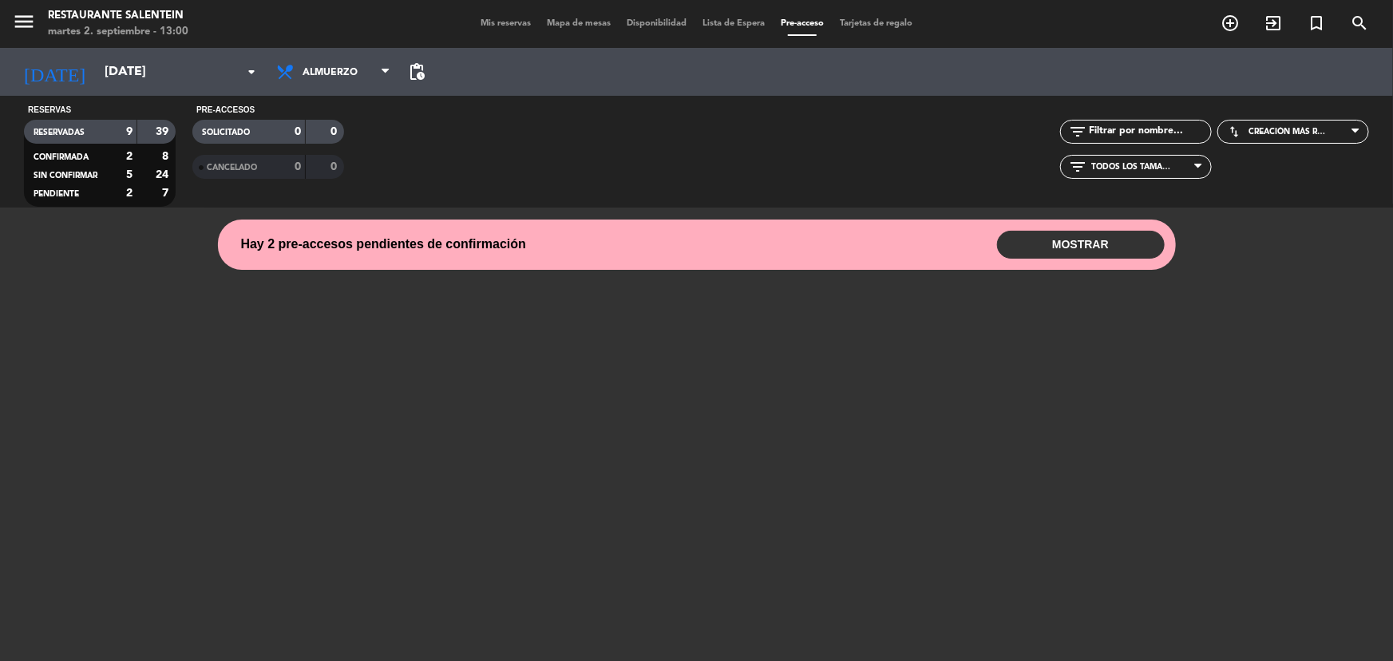
click at [496, 33] on div "menu Restaurante Salentein [DATE] 2. septiembre - 13:00 Mis reservas Mapa de me…" at bounding box center [696, 24] width 1393 height 48
click at [511, 17] on div "Mis reservas Mapa de mesas Disponibilidad Lista de Espera Pre-acceso Tarjetas d…" at bounding box center [697, 24] width 448 height 14
click at [513, 22] on span "Mis reservas" at bounding box center [506, 23] width 66 height 9
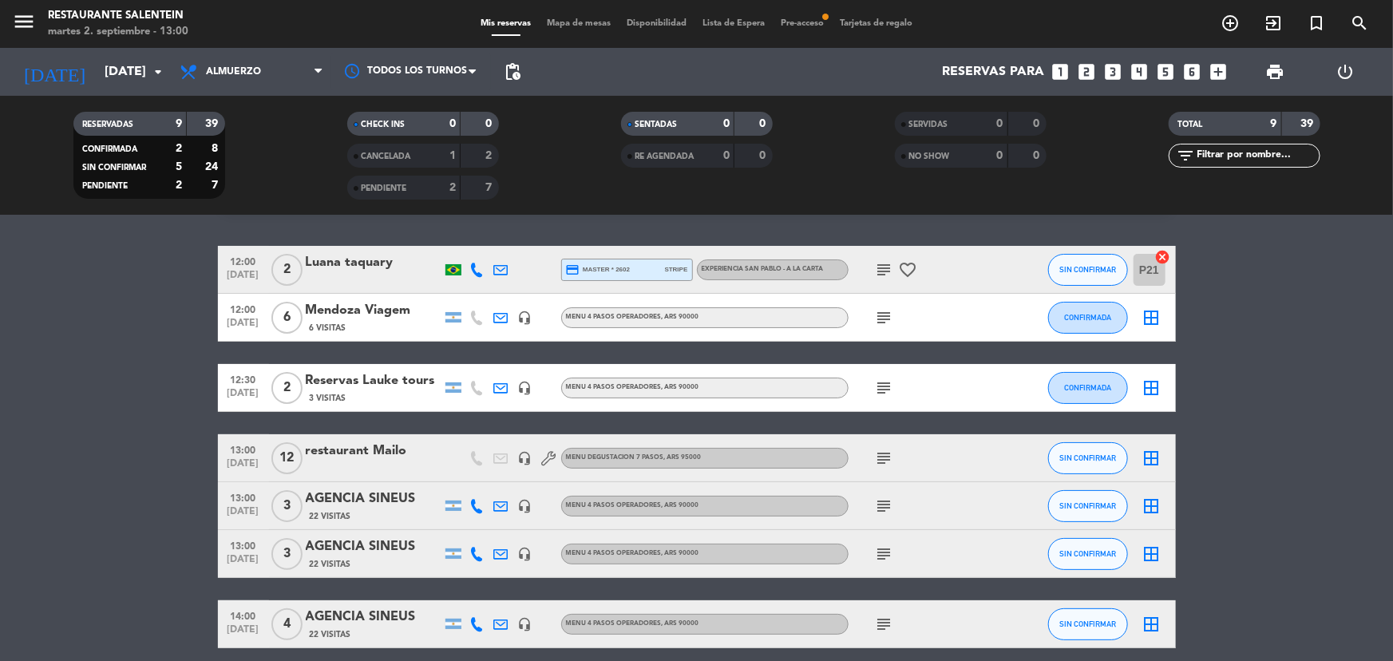
scroll to position [110, 0]
